Goal: Communication & Community: Connect with others

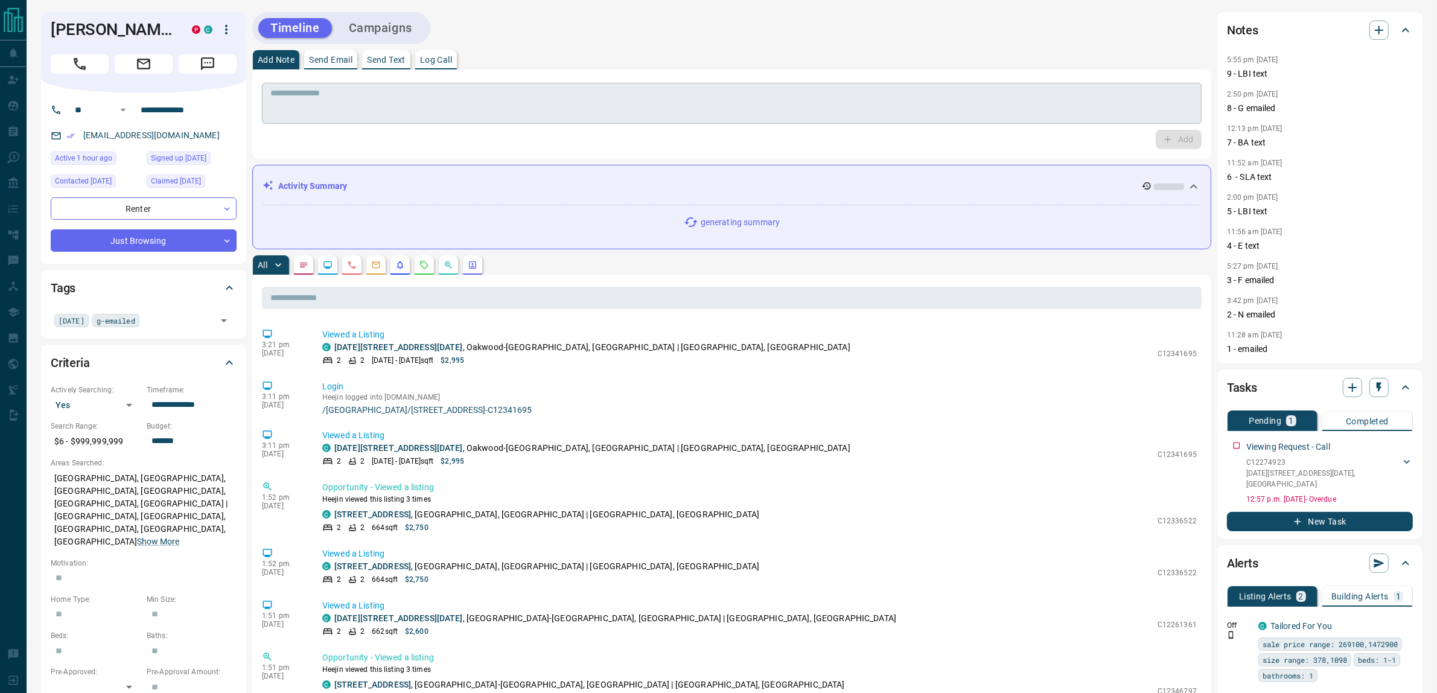
click at [388, 104] on textarea at bounding box center [731, 103] width 923 height 31
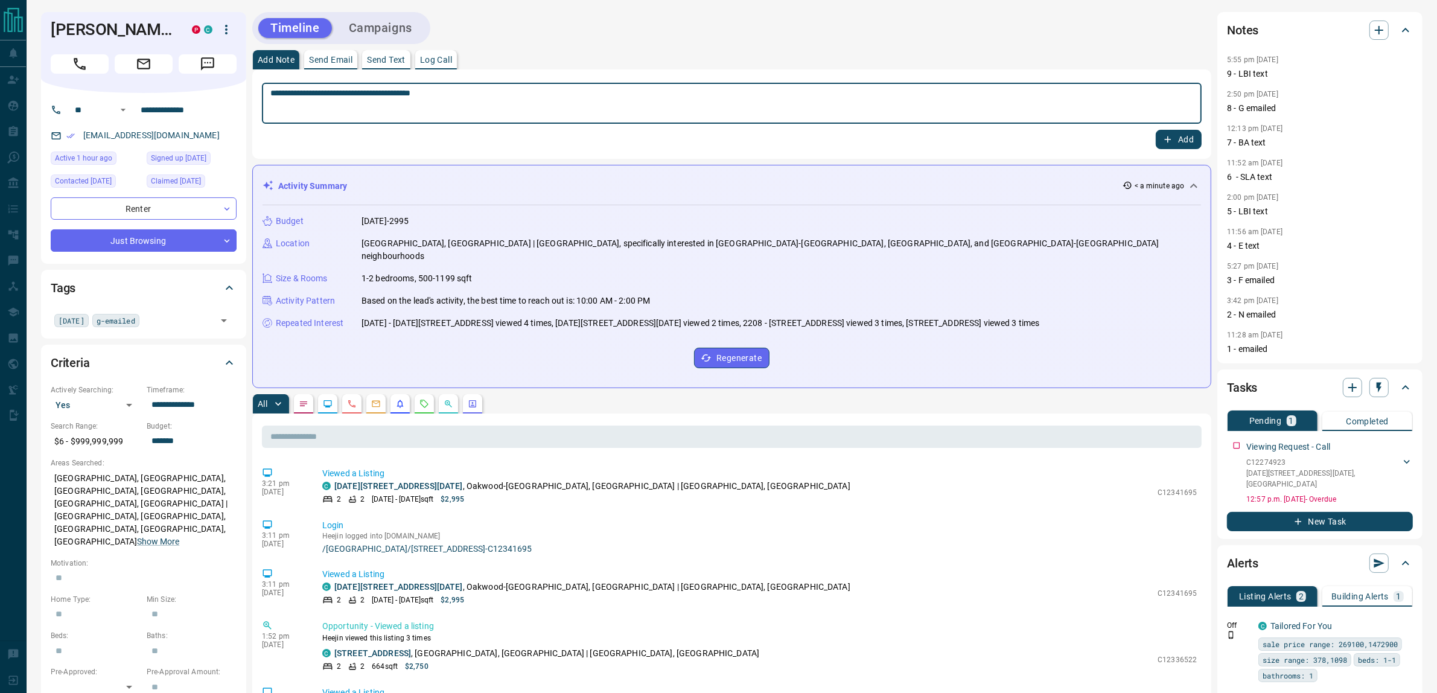
type textarea "**********"
click at [1149, 130] on button "Add" at bounding box center [1179, 139] width 46 height 19
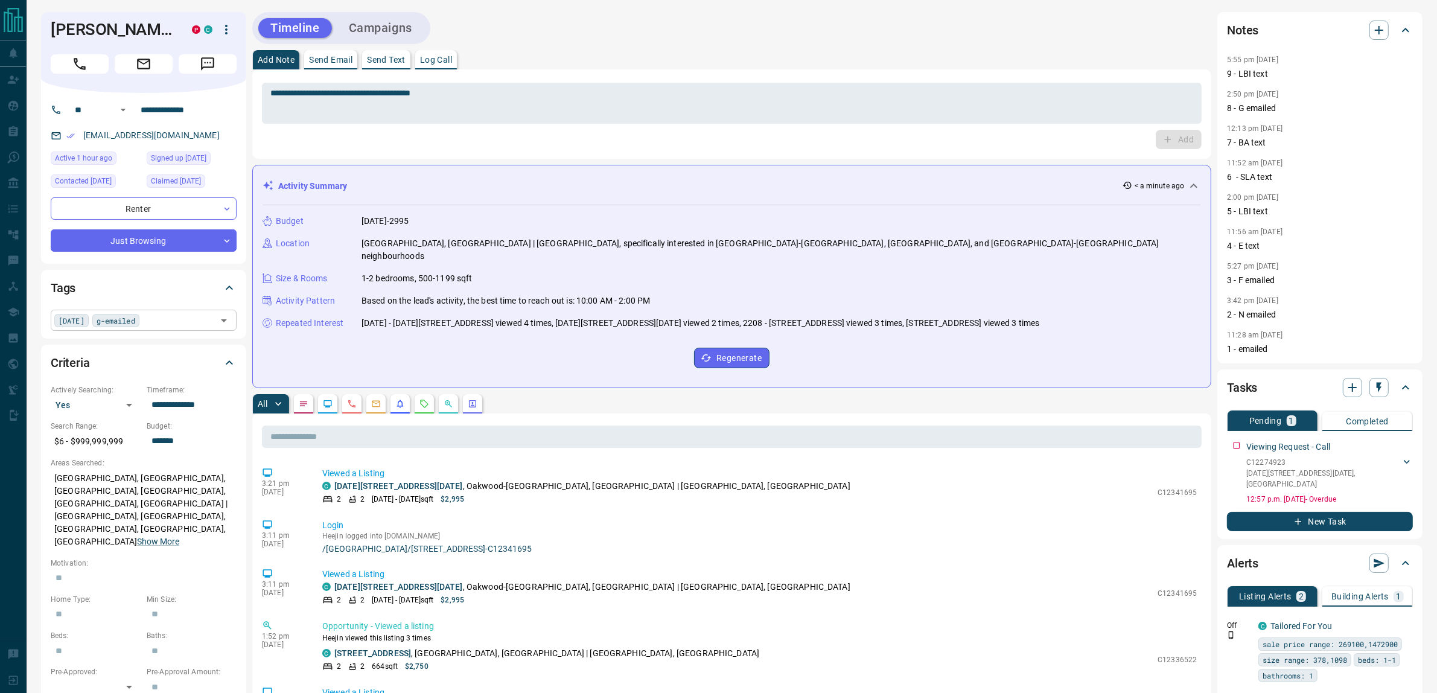
click at [158, 320] on div "[DATE] g-emailed ​" at bounding box center [144, 320] width 186 height 21
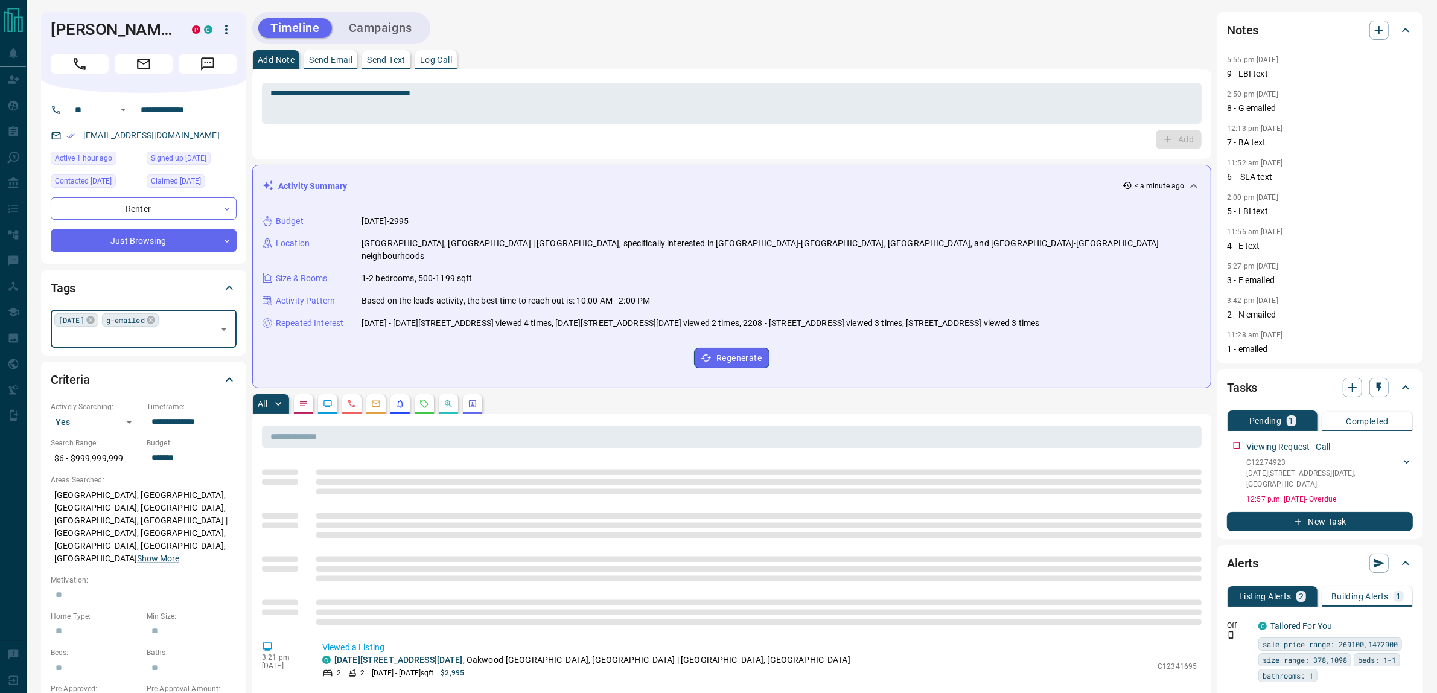
click at [142, 321] on span "g-emailed" at bounding box center [125, 320] width 39 height 12
click at [148, 323] on icon at bounding box center [151, 320] width 8 height 8
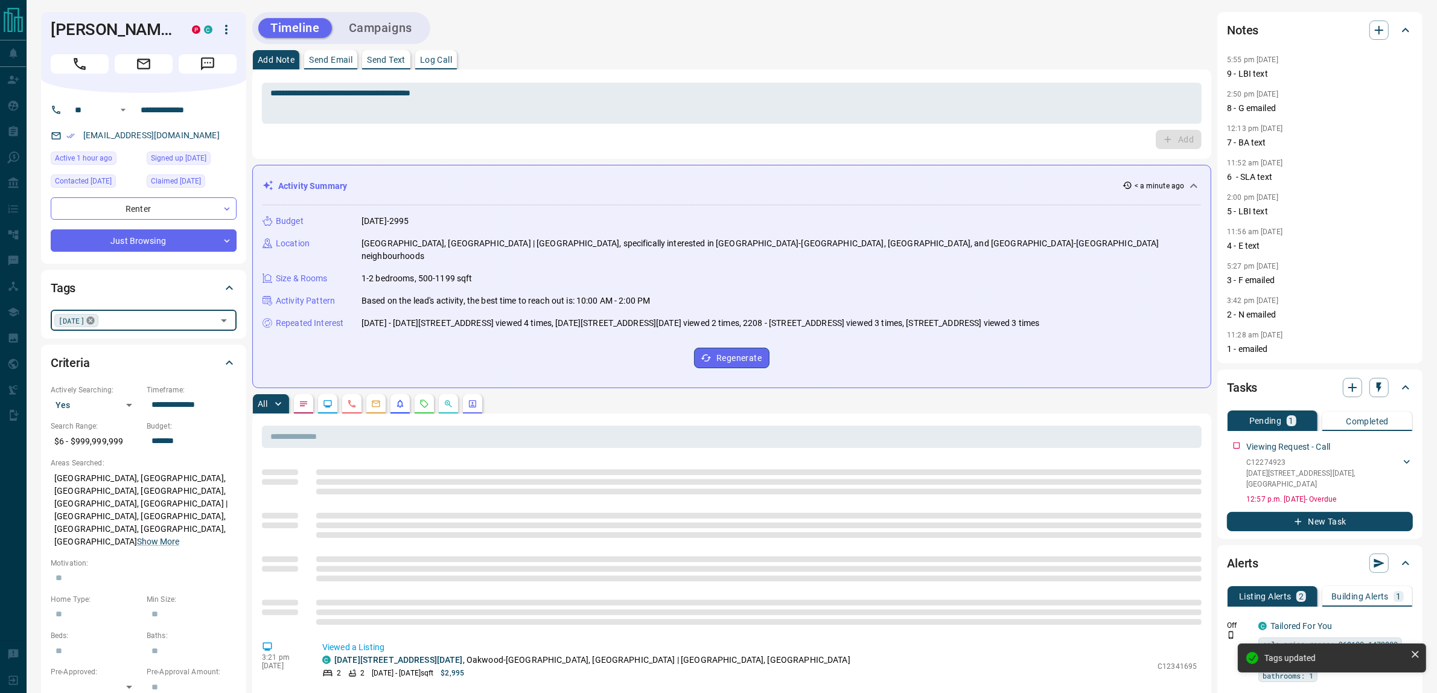
click at [86, 321] on icon at bounding box center [90, 320] width 8 height 8
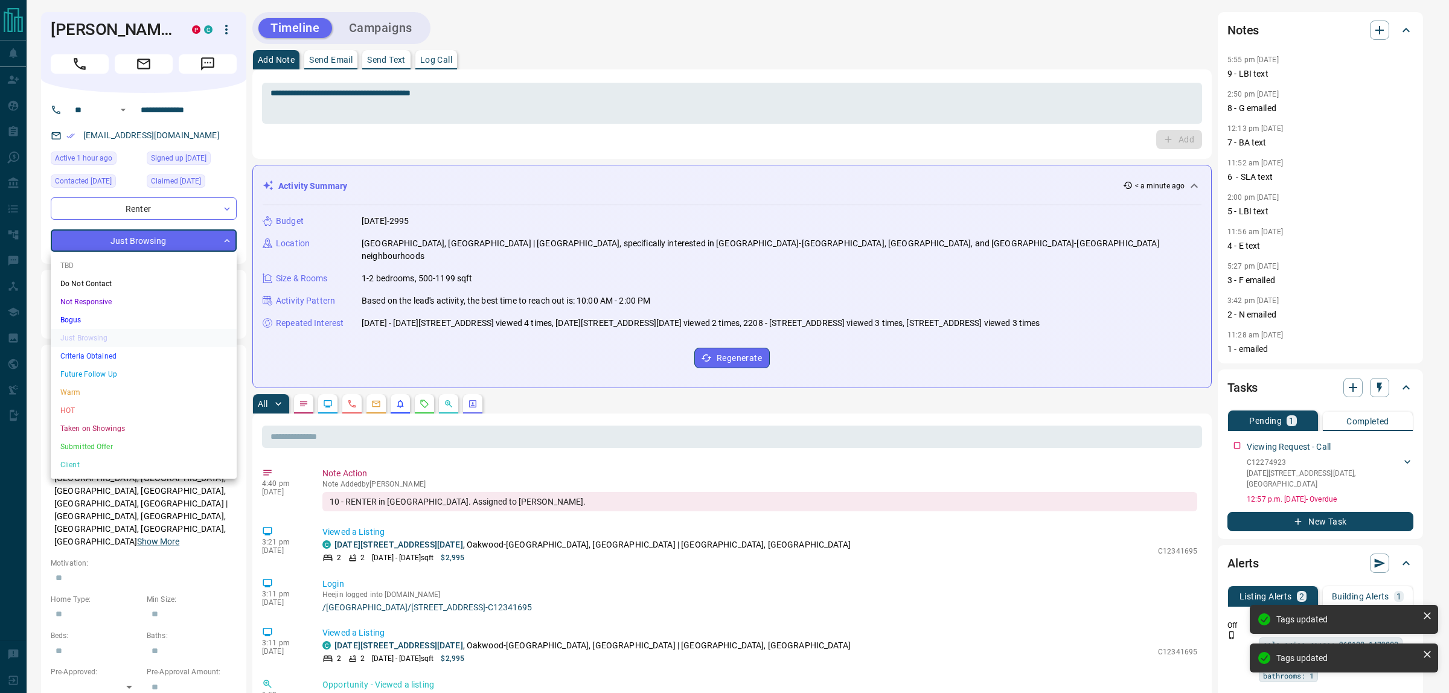
click at [599, 46] on div at bounding box center [724, 346] width 1449 height 693
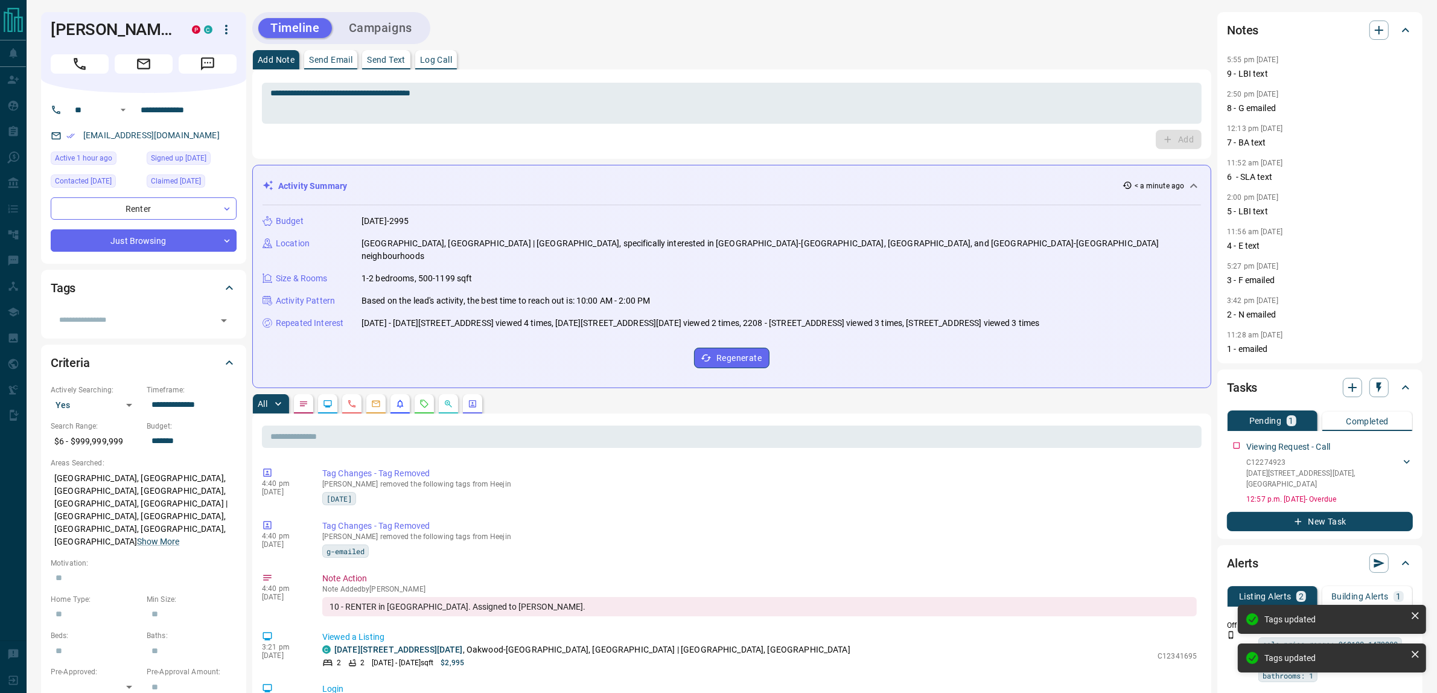
click at [337, 62] on p "Send Email" at bounding box center [330, 60] width 43 height 8
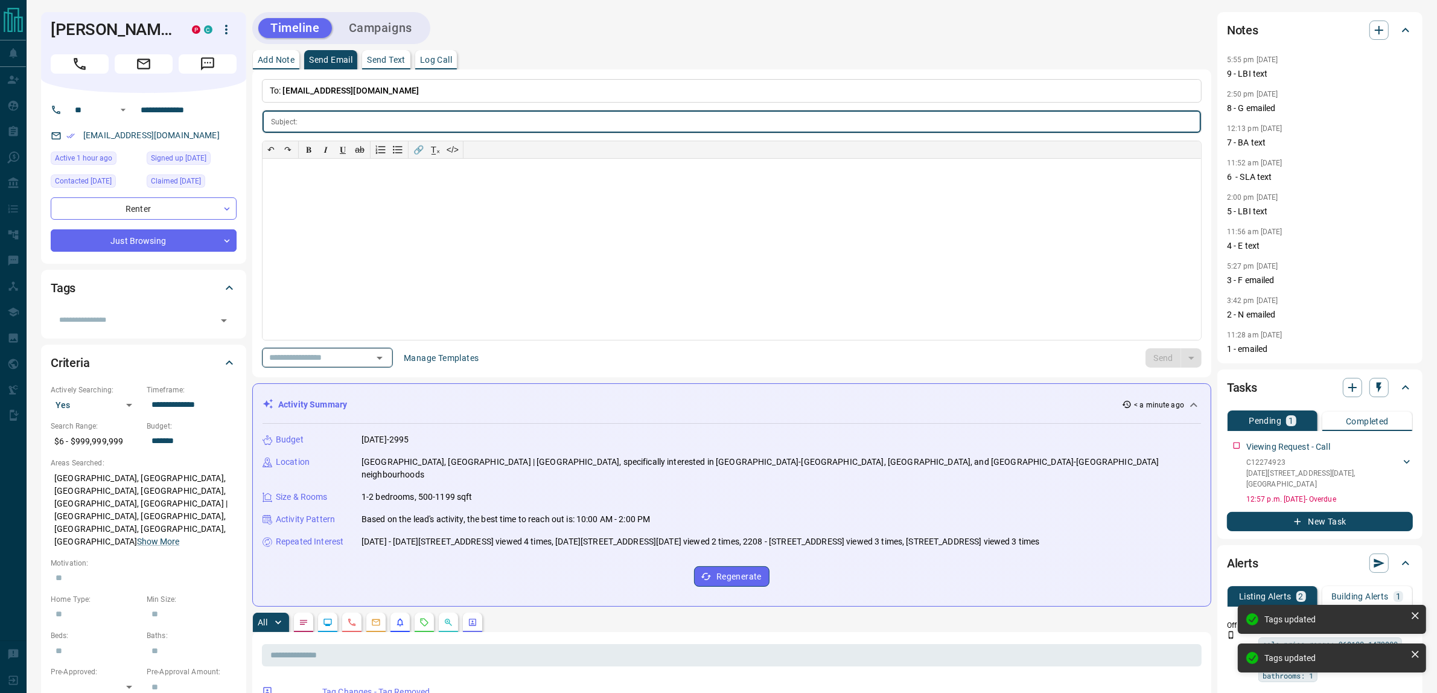
click at [350, 357] on input "text" at bounding box center [310, 357] width 92 height 15
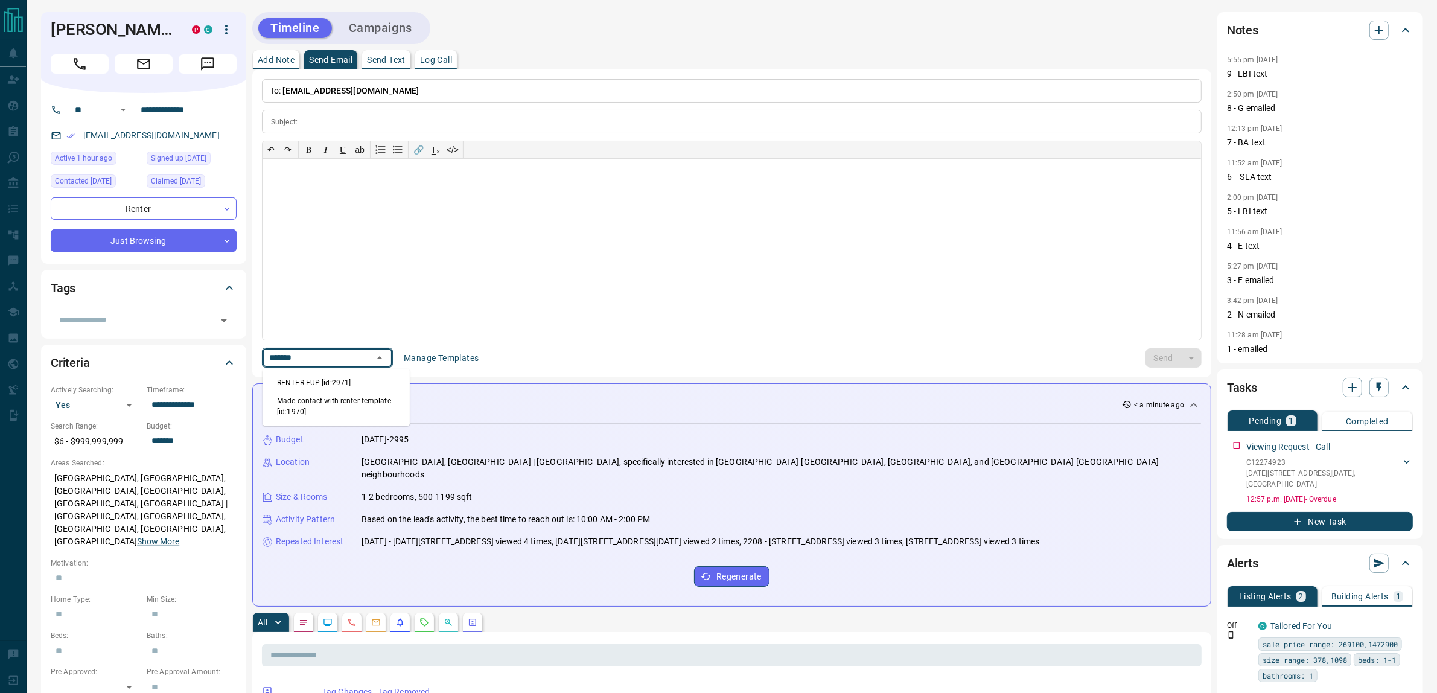
type input "******"
click at [614, 58] on div "Add Note Send Email Send Text Log Call" at bounding box center [731, 59] width 959 height 19
